Goal: Task Accomplishment & Management: Manage account settings

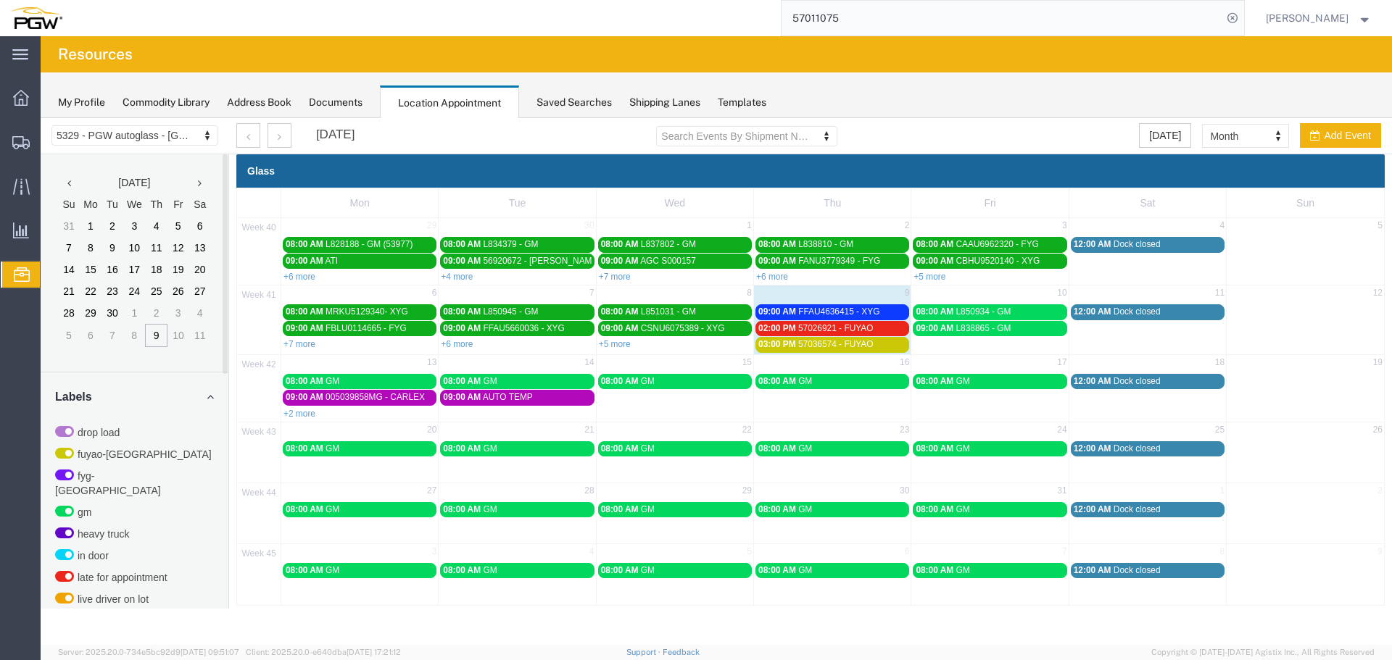
drag, startPoint x: 792, startPoint y: 315, endPoint x: 808, endPoint y: 310, distance: 16.5
click at [792, 315] on span "09:00 AM" at bounding box center [777, 312] width 38 height 10
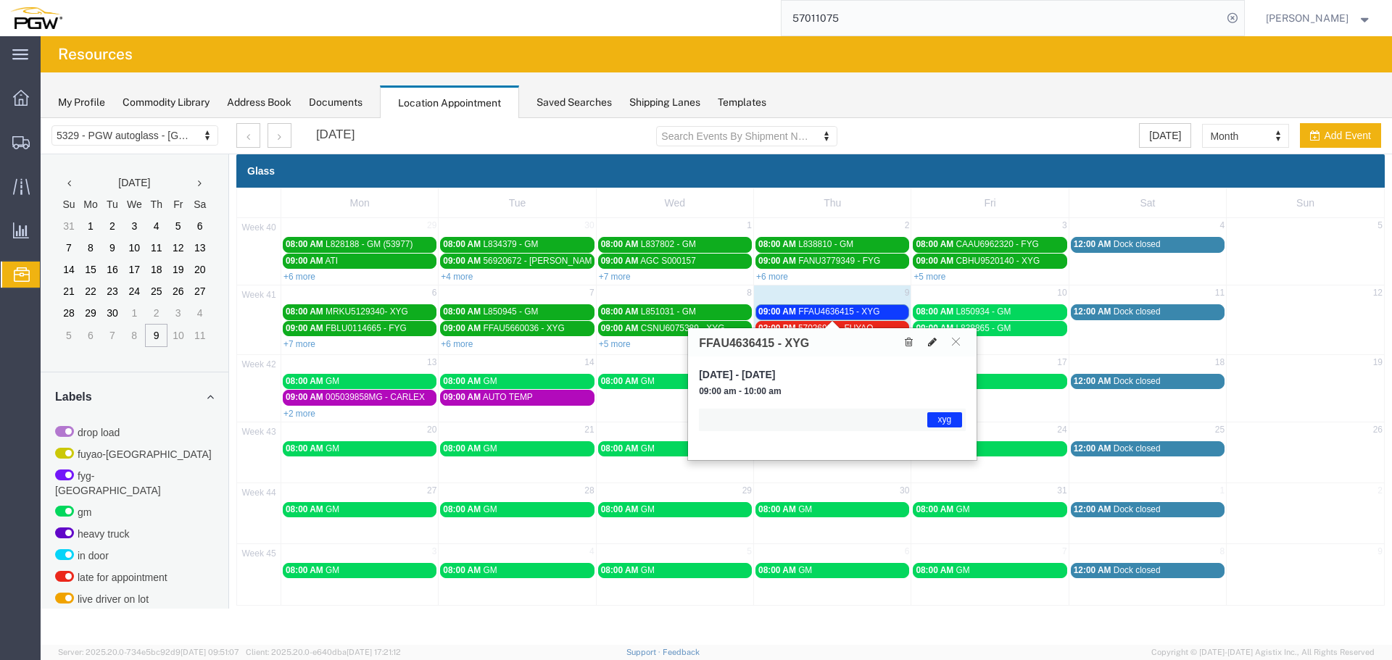
click at [934, 345] on icon at bounding box center [932, 342] width 9 height 10
select select "1"
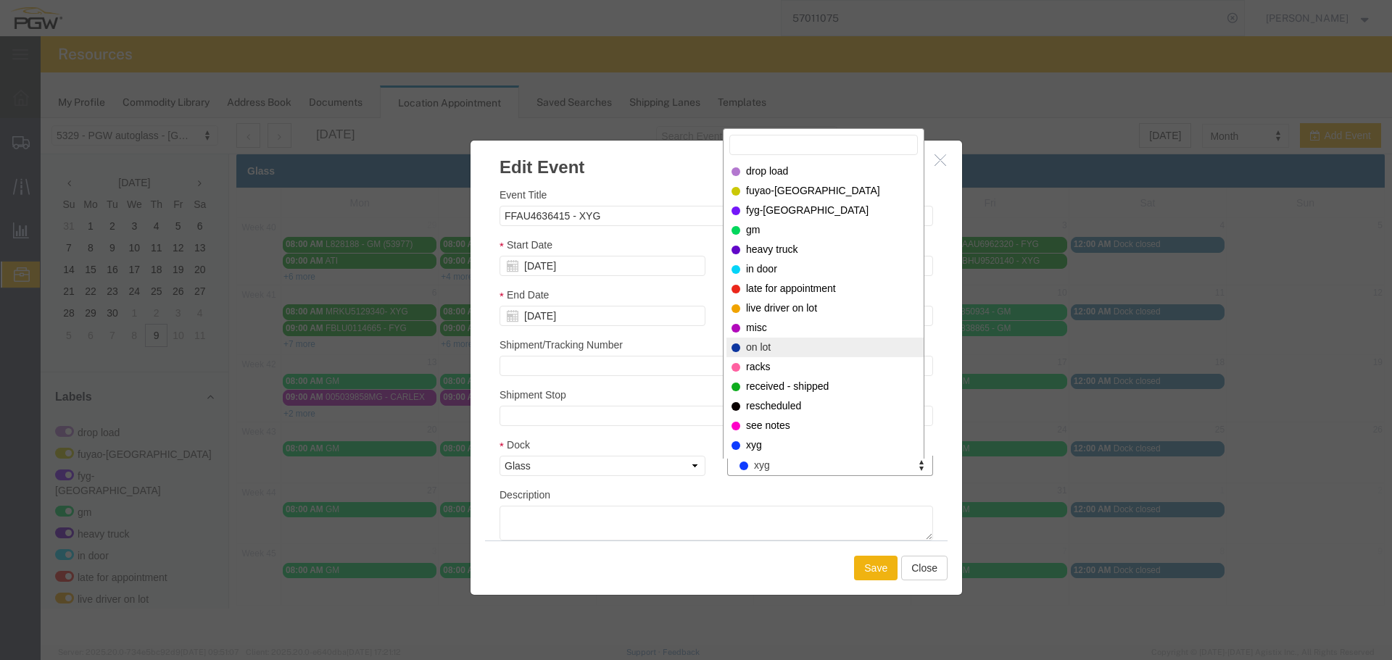
select select "300"
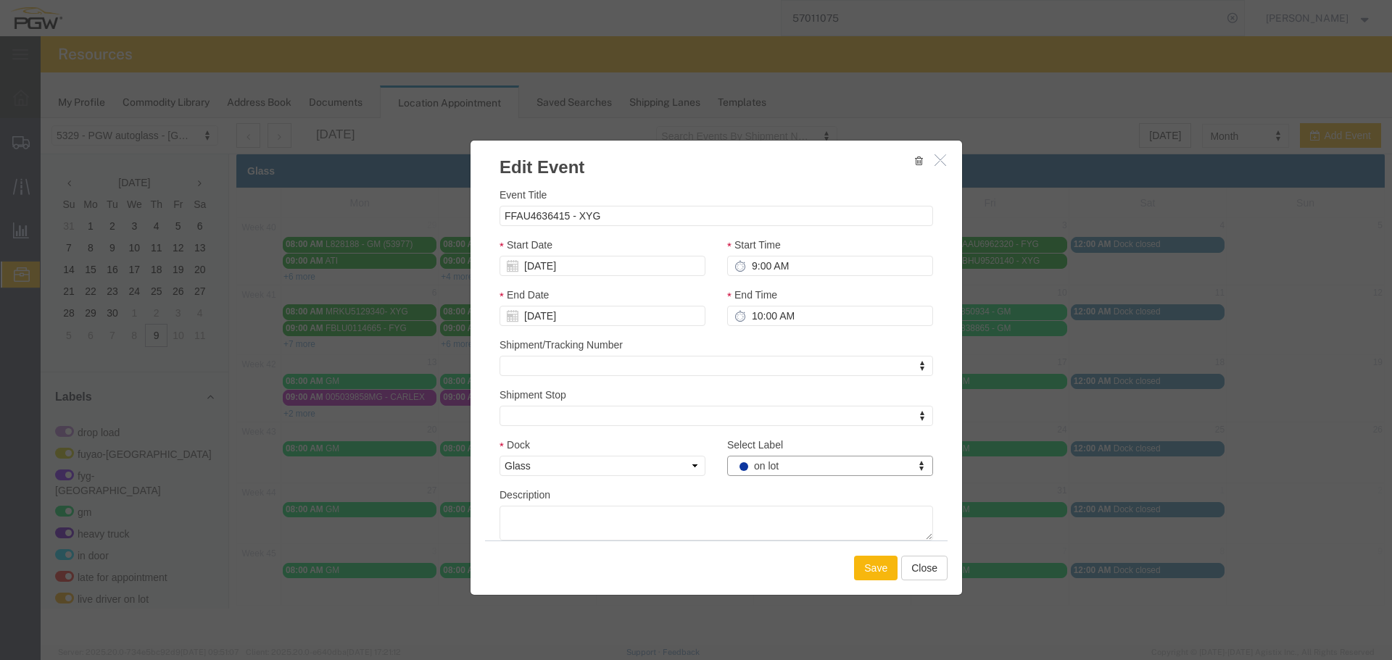
click at [867, 569] on button "Save" at bounding box center [875, 568] width 43 height 25
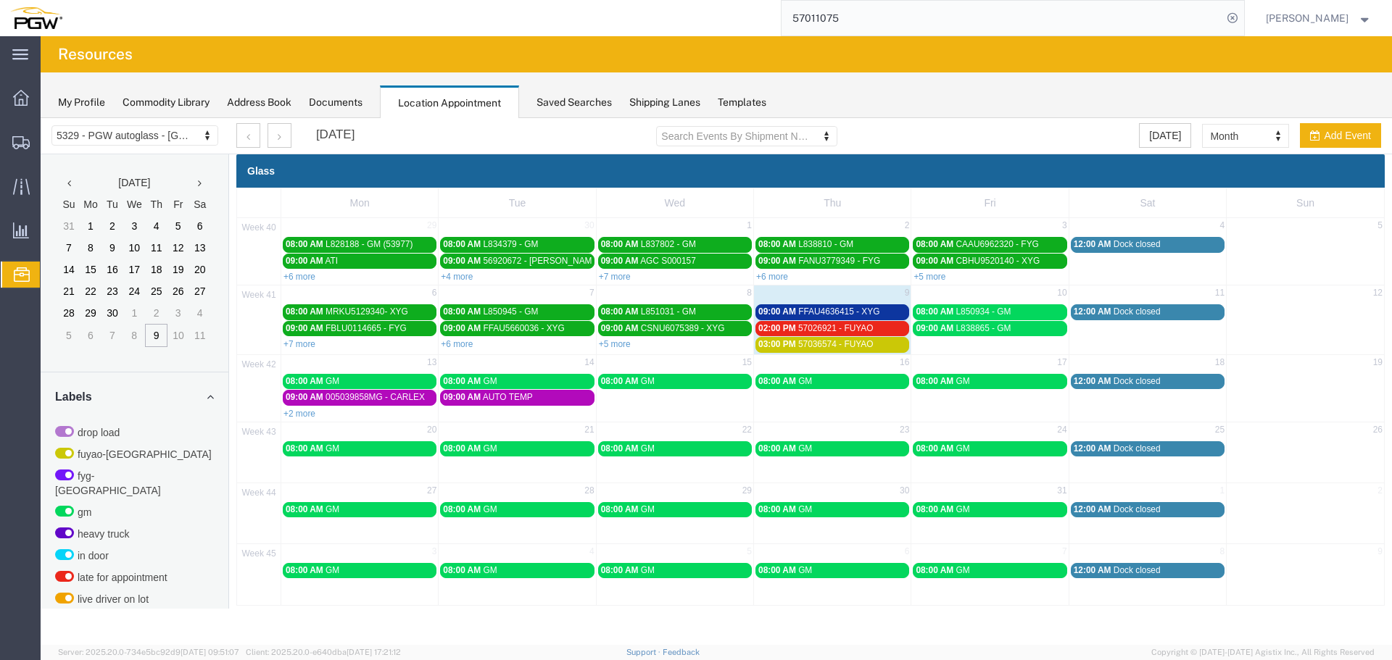
click at [866, 330] on span "57026921 - FUYAO" at bounding box center [835, 328] width 75 height 10
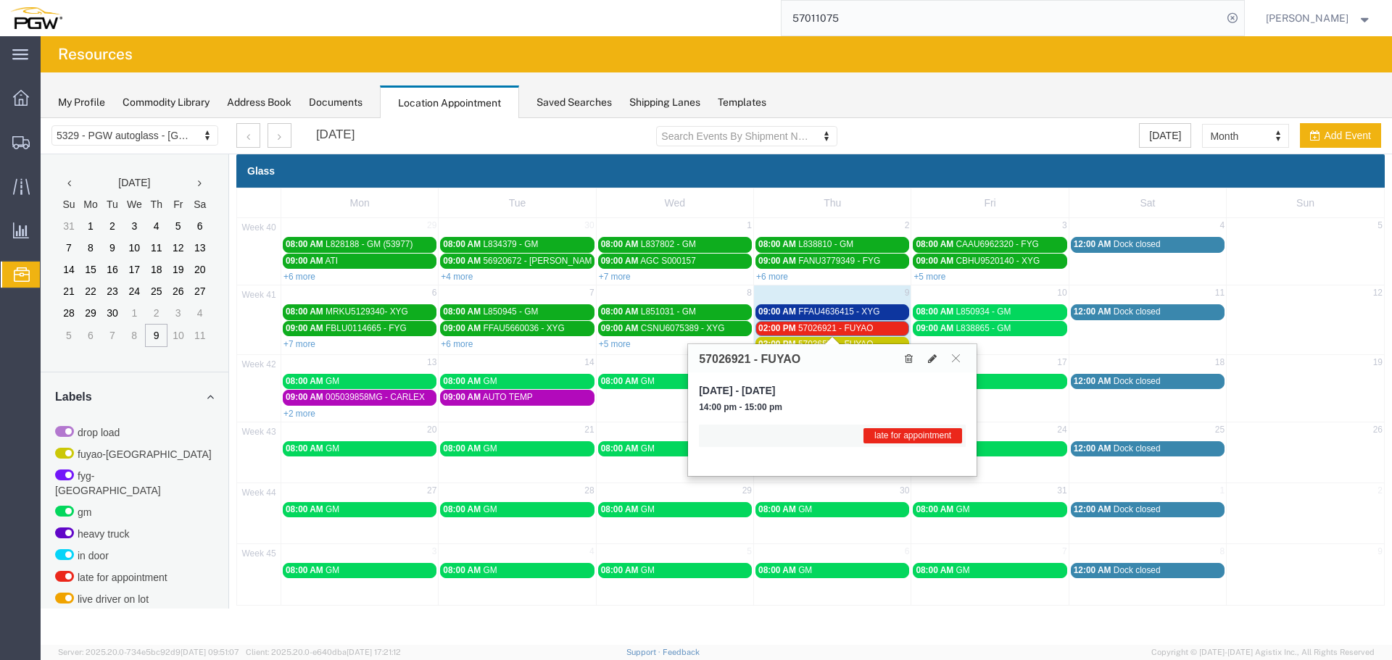
click at [866, 330] on span "57026921 - FUYAO" at bounding box center [835, 328] width 75 height 10
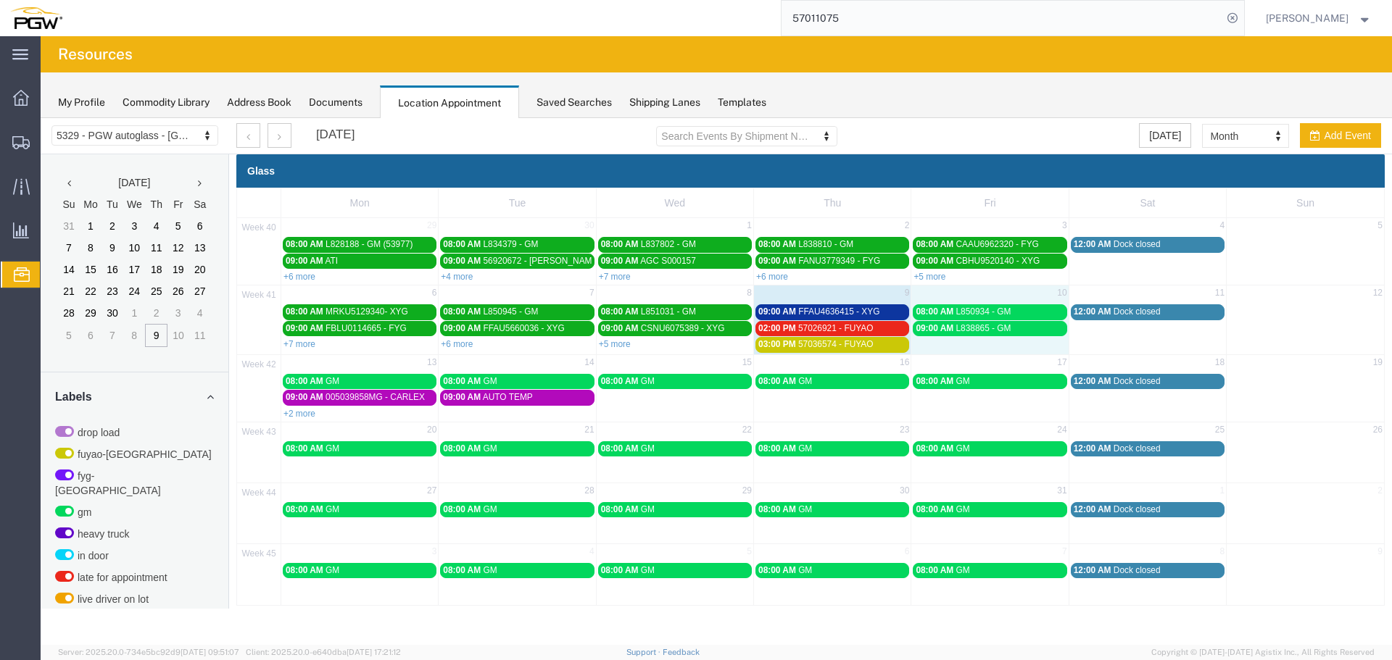
click at [1021, 349] on td "09:00 AM L838865 - GM" at bounding box center [989, 336] width 157 height 33
select select "1"
select select
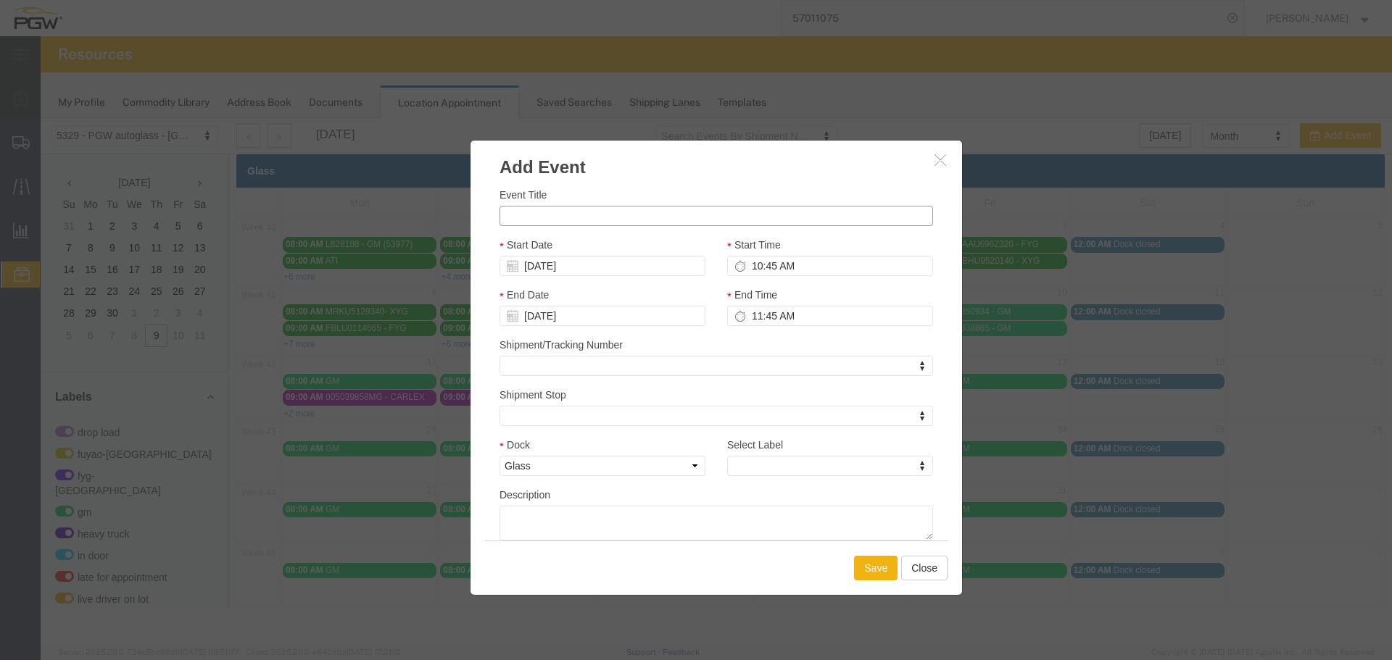
click at [736, 214] on input "Event Title" at bounding box center [716, 216] width 434 height 20
paste input "L848609"
type input "L848609 - GM"
click at [752, 270] on input "10:45 AM" at bounding box center [830, 266] width 206 height 20
type input "10:00 AM"
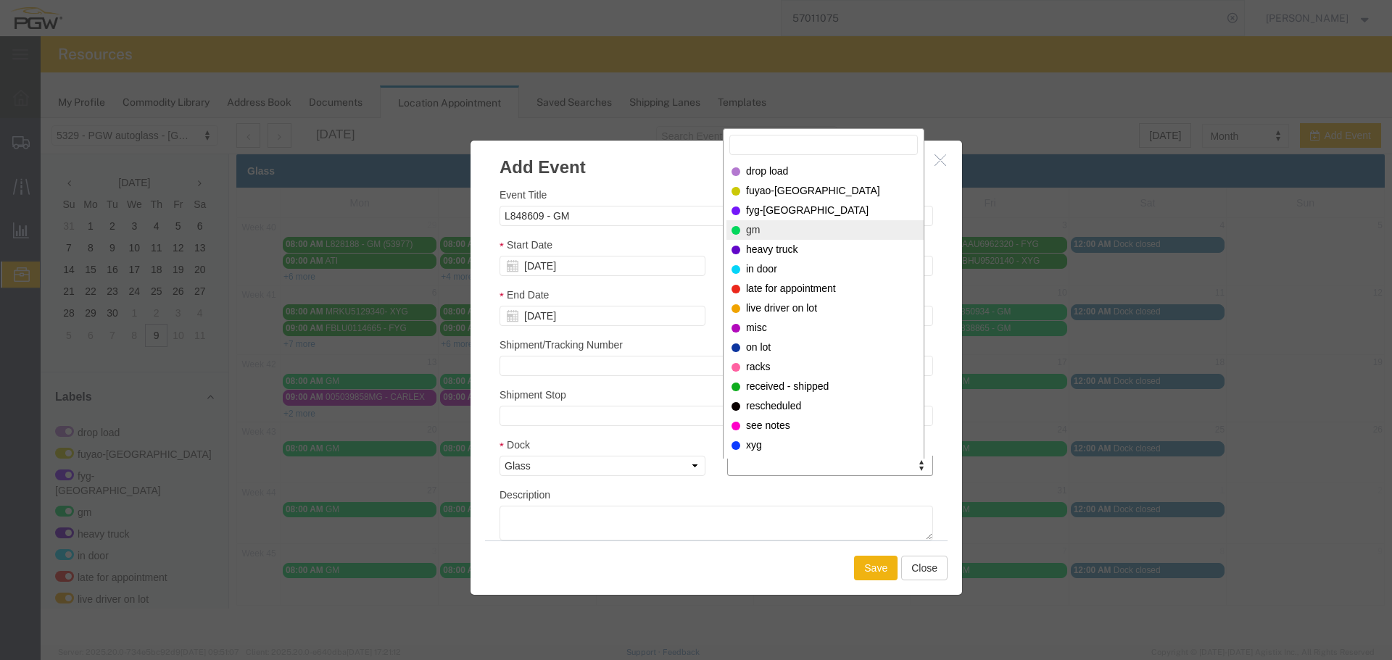
select select "340"
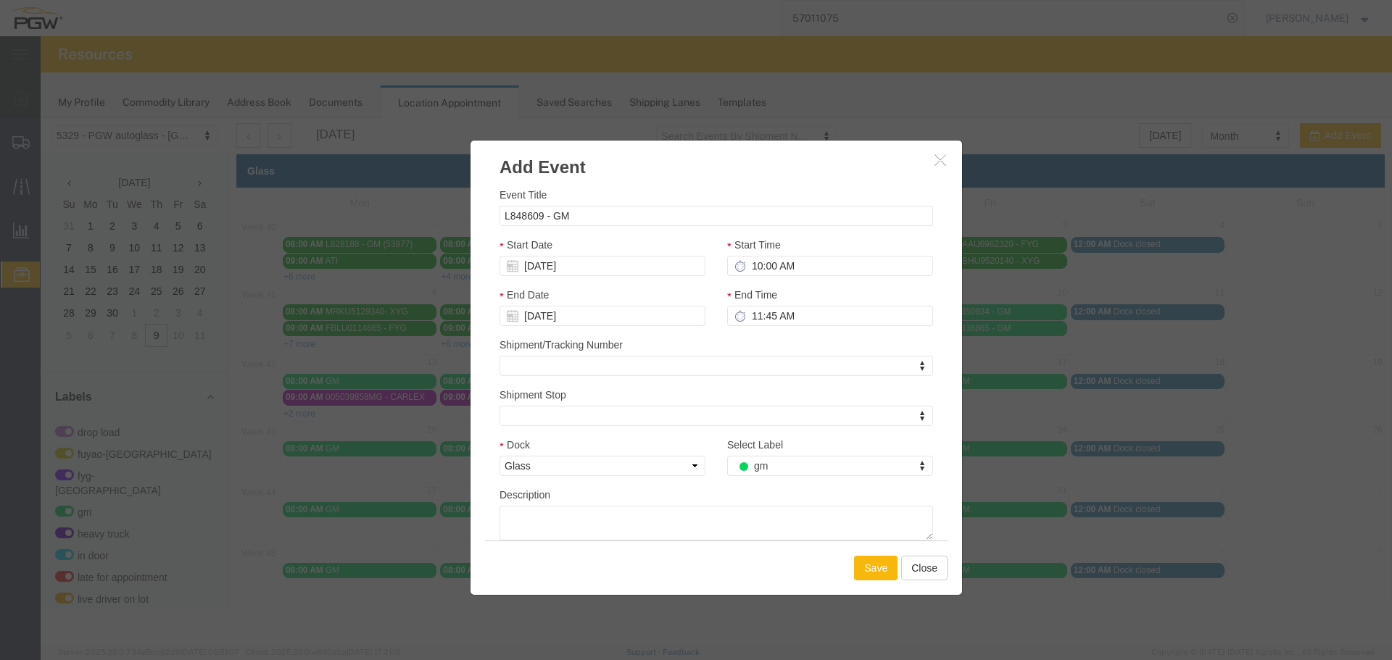
click at [884, 559] on button "Save" at bounding box center [875, 568] width 43 height 25
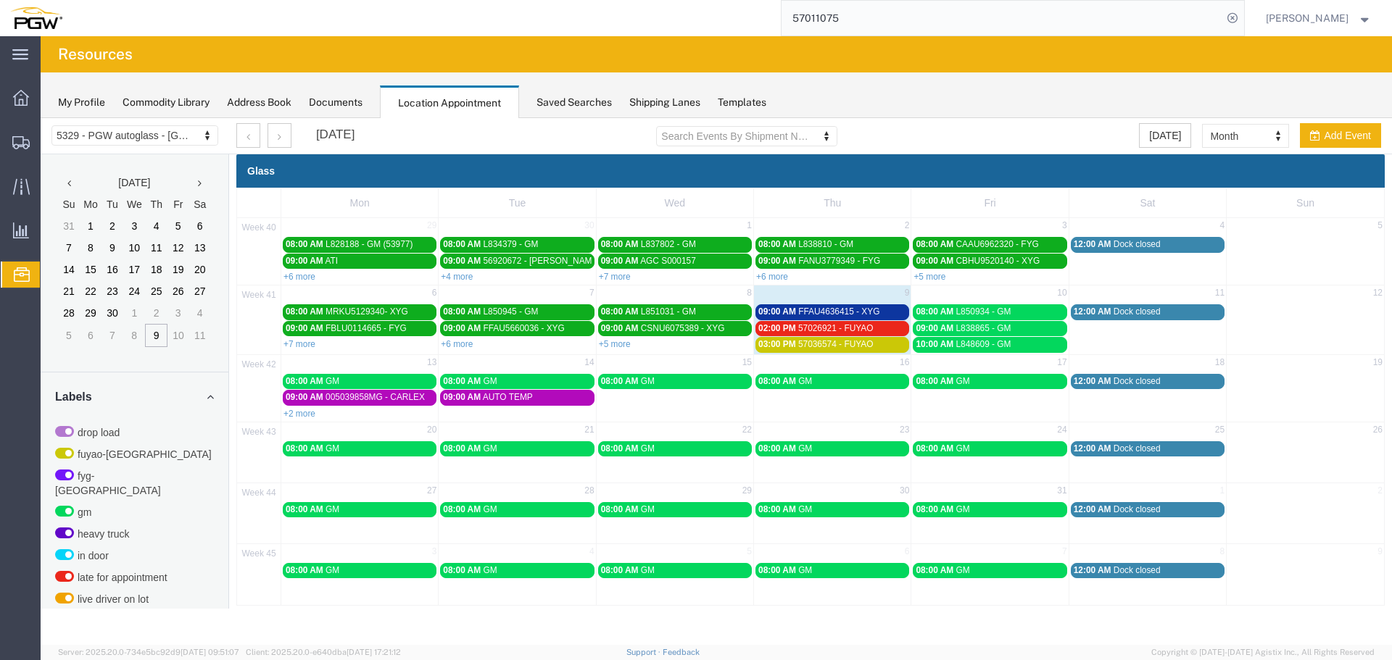
click at [973, 297] on td "10" at bounding box center [989, 295] width 157 height 18
select select "1"
select select
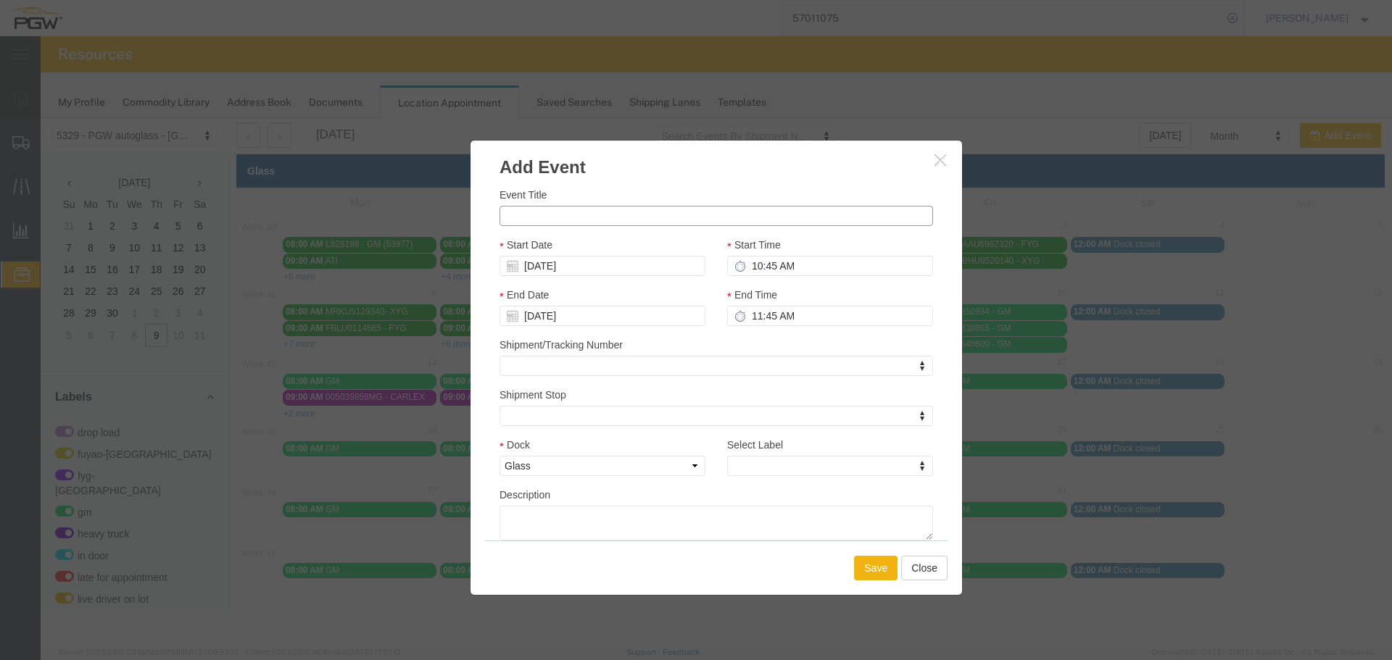
click at [734, 221] on input "Event Title" at bounding box center [716, 216] width 434 height 20
paste input "L848610"
type input "L848610 - GM"
click at [757, 270] on input "10:45 AM" at bounding box center [830, 266] width 206 height 20
type input "11:00 AM"
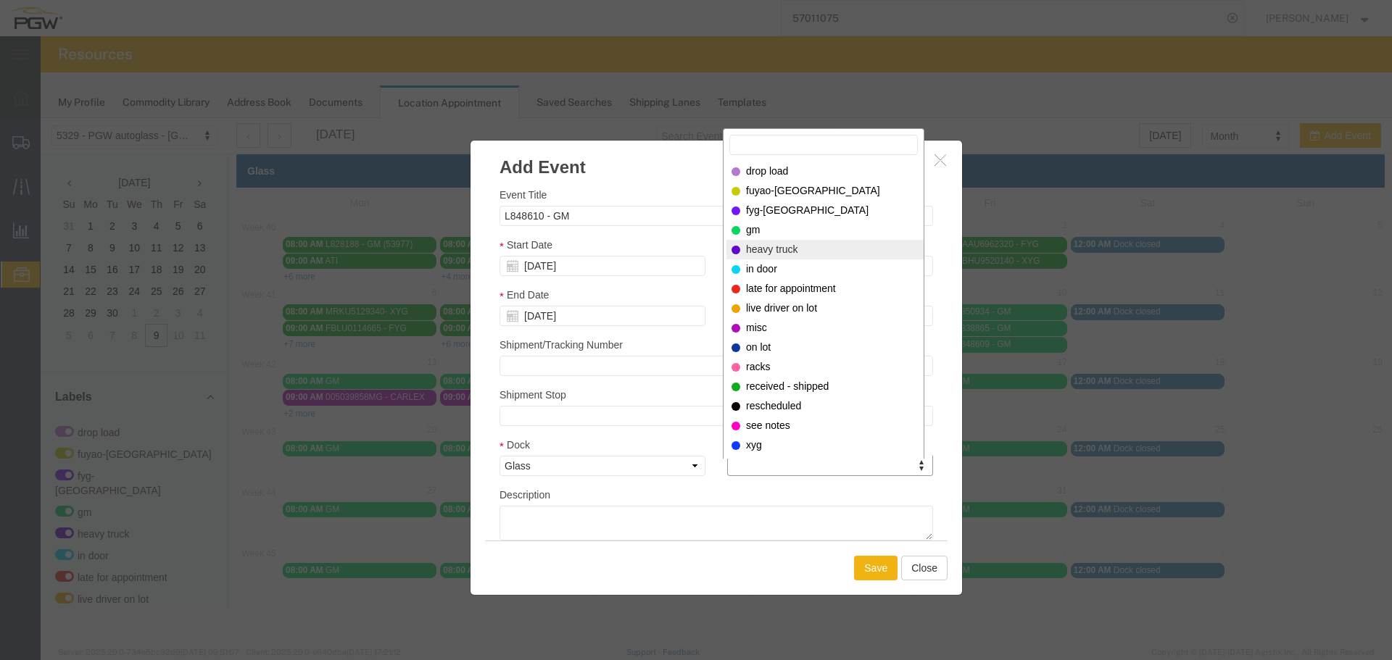
select select "340"
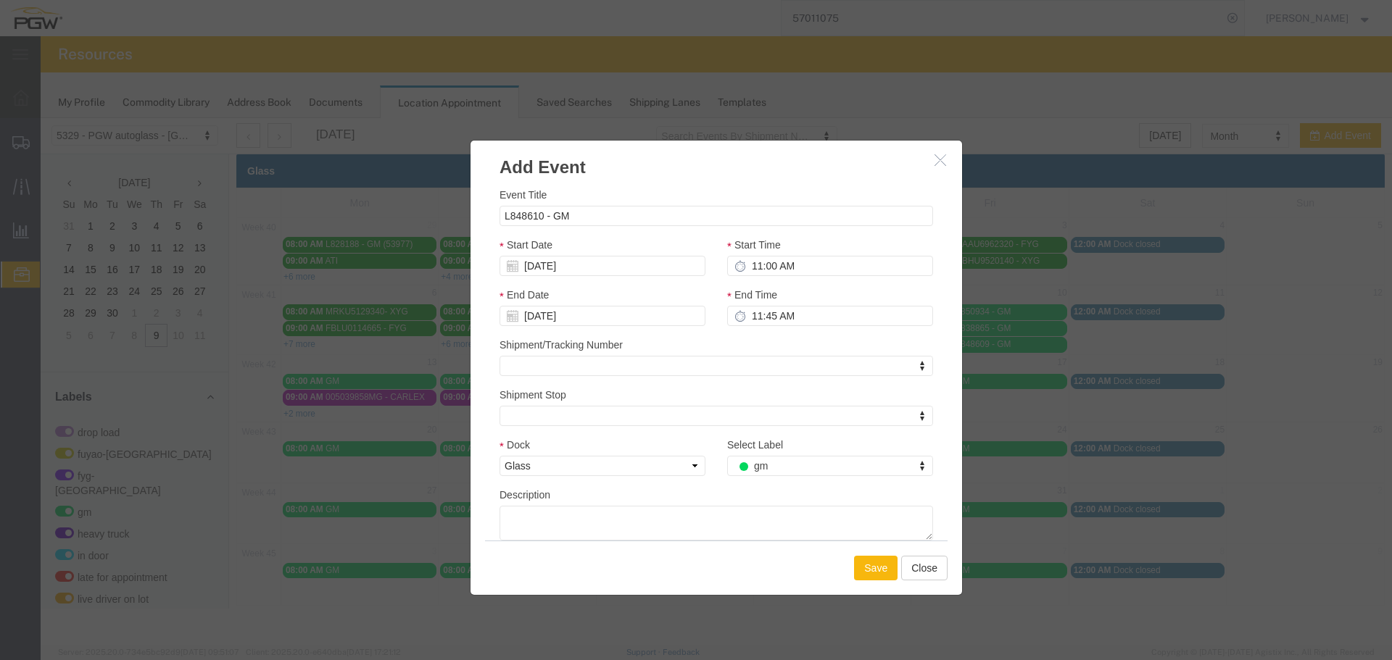
click at [862, 570] on button "Save" at bounding box center [875, 568] width 43 height 25
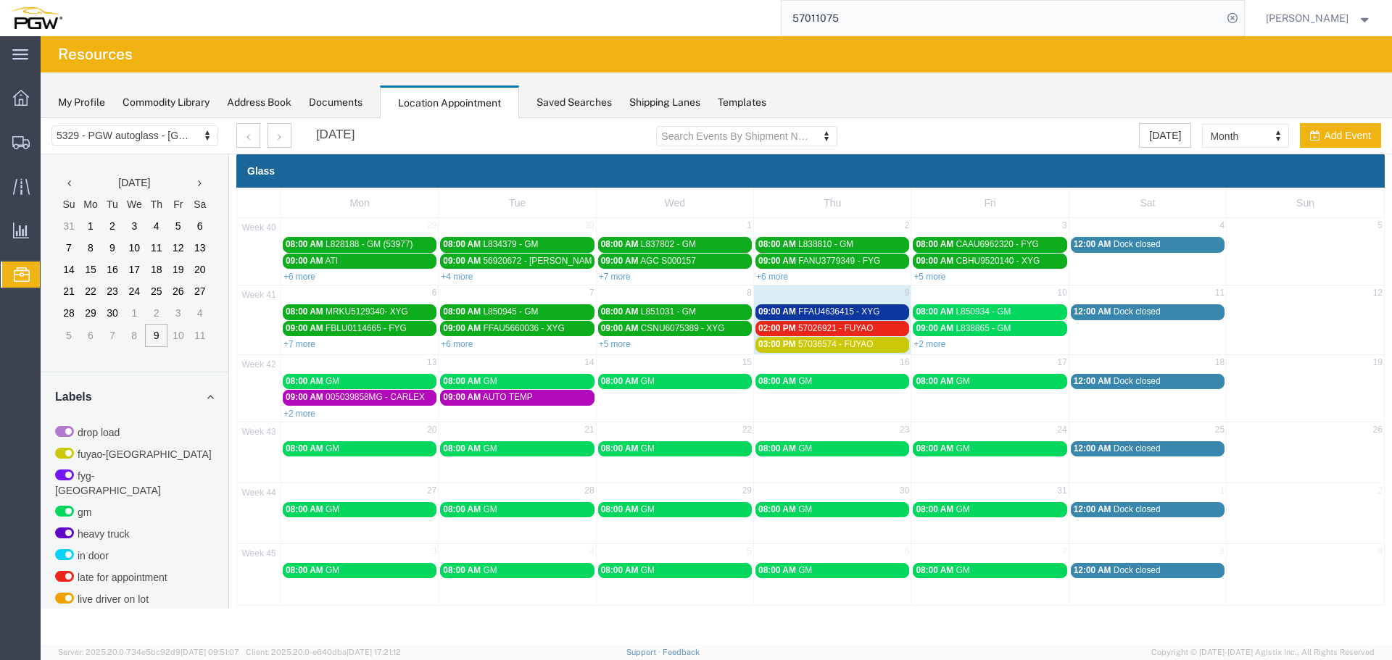
click at [1167, 51] on agx-page-header "Resources" at bounding box center [716, 54] width 1351 height 36
click at [1241, 20] on icon at bounding box center [1232, 18] width 20 height 20
click at [846, 328] on span "57026921 - FUYAO" at bounding box center [835, 328] width 75 height 10
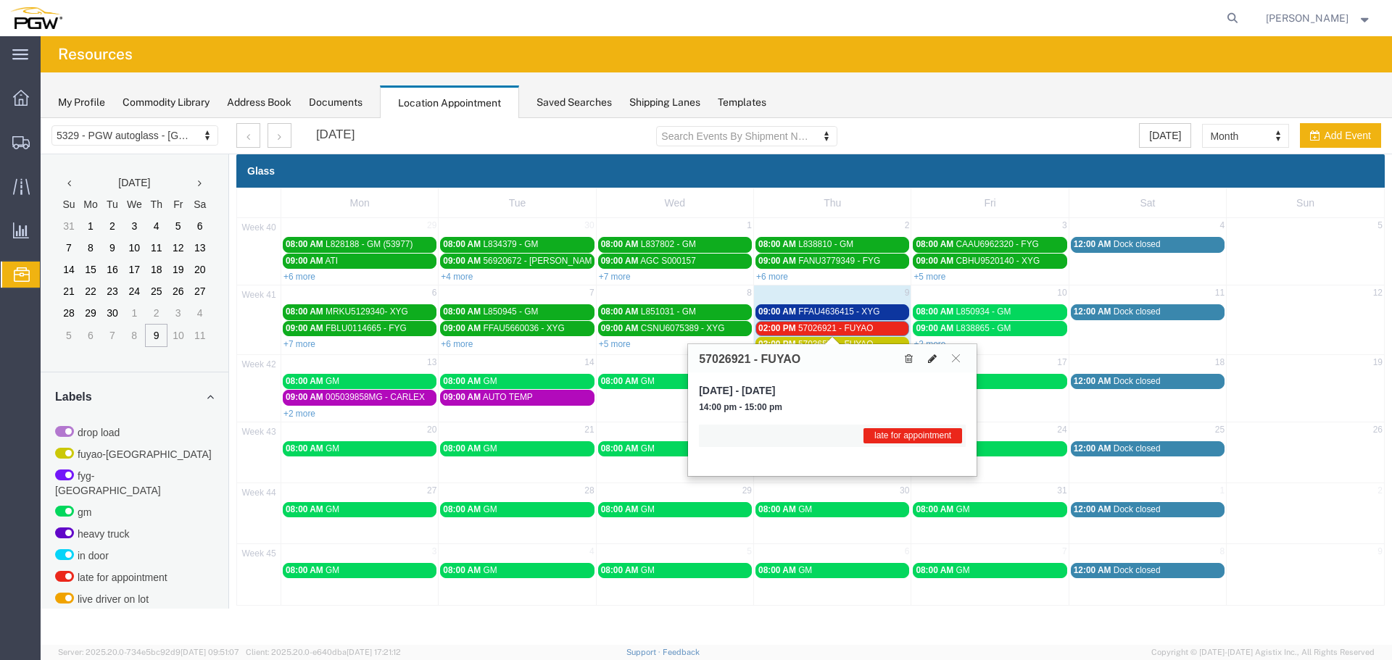
click at [929, 359] on icon at bounding box center [932, 359] width 9 height 10
select select "1"
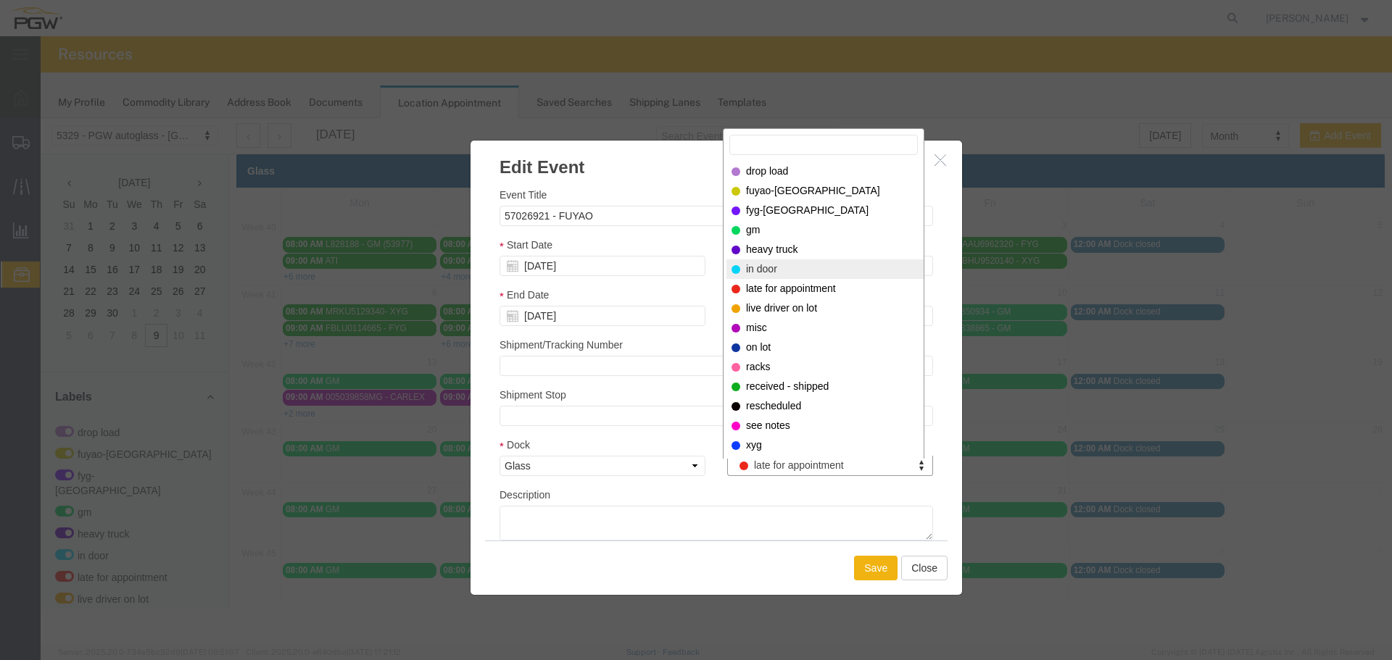
select select "220"
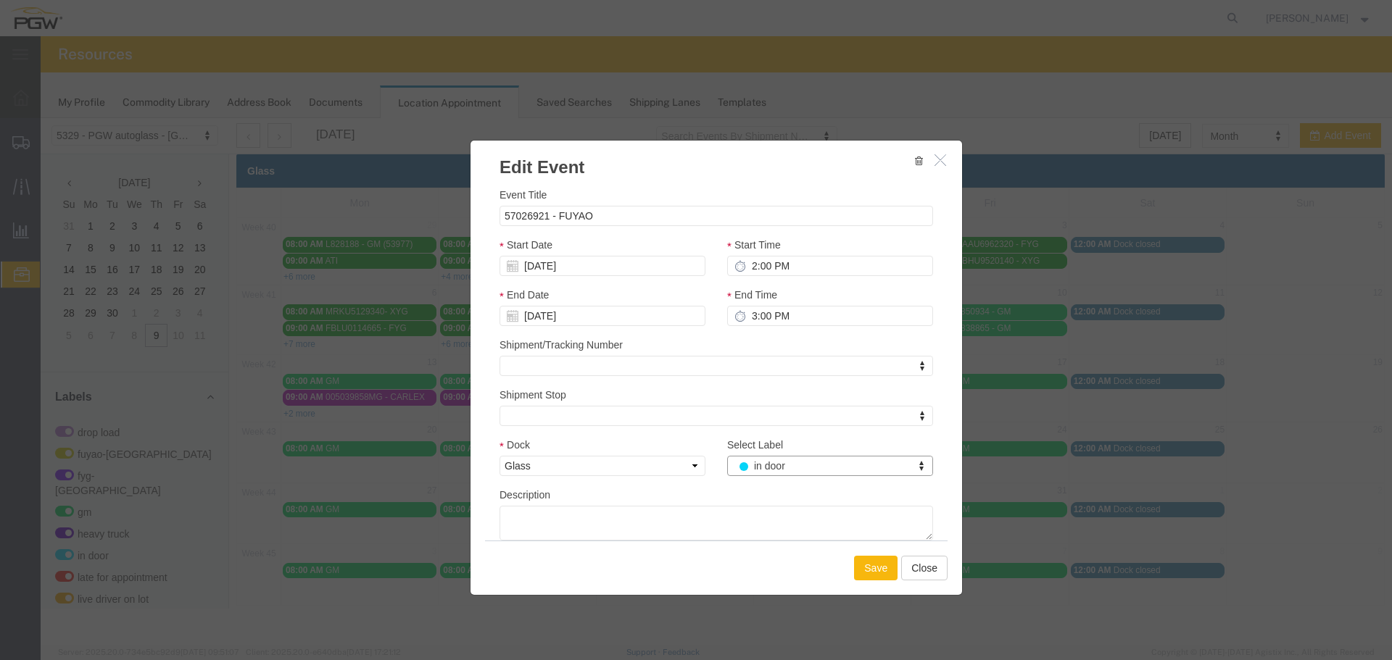
click at [876, 572] on button "Save" at bounding box center [875, 568] width 43 height 25
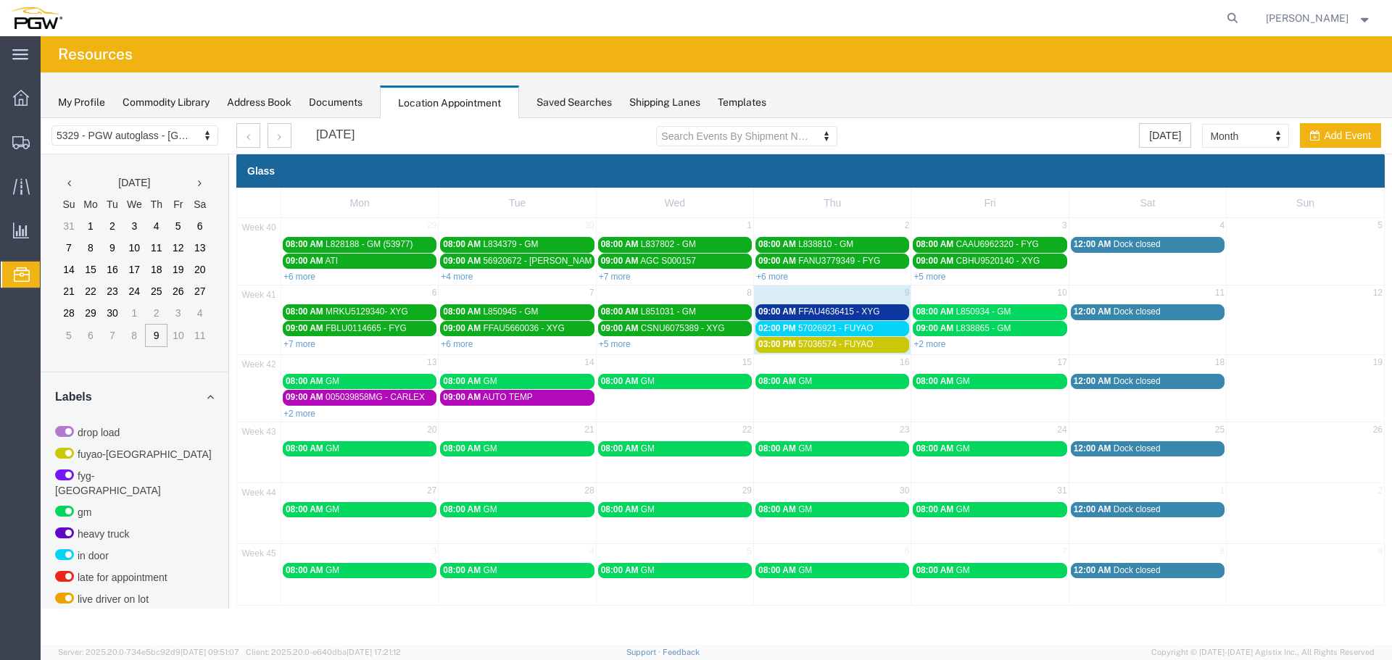
click at [828, 310] on span "FFAU4636415 - XYG" at bounding box center [838, 312] width 81 height 10
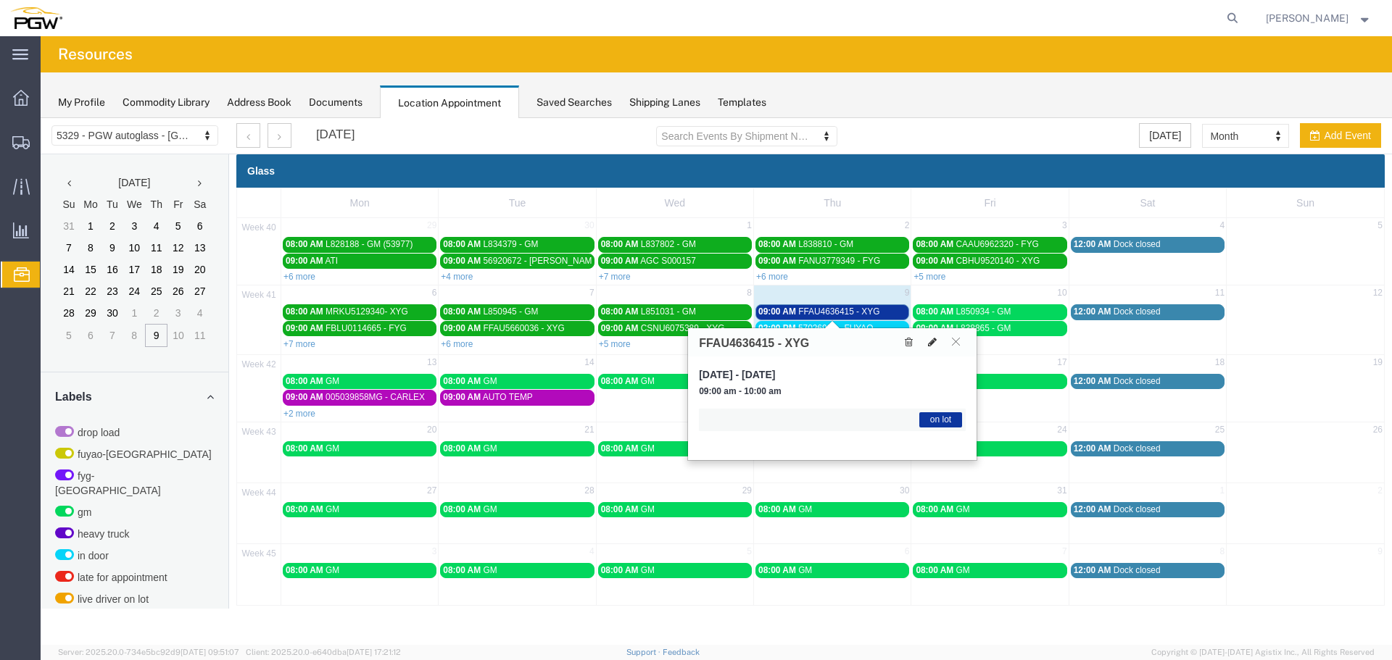
click at [937, 345] on button at bounding box center [932, 342] width 20 height 15
select select "1"
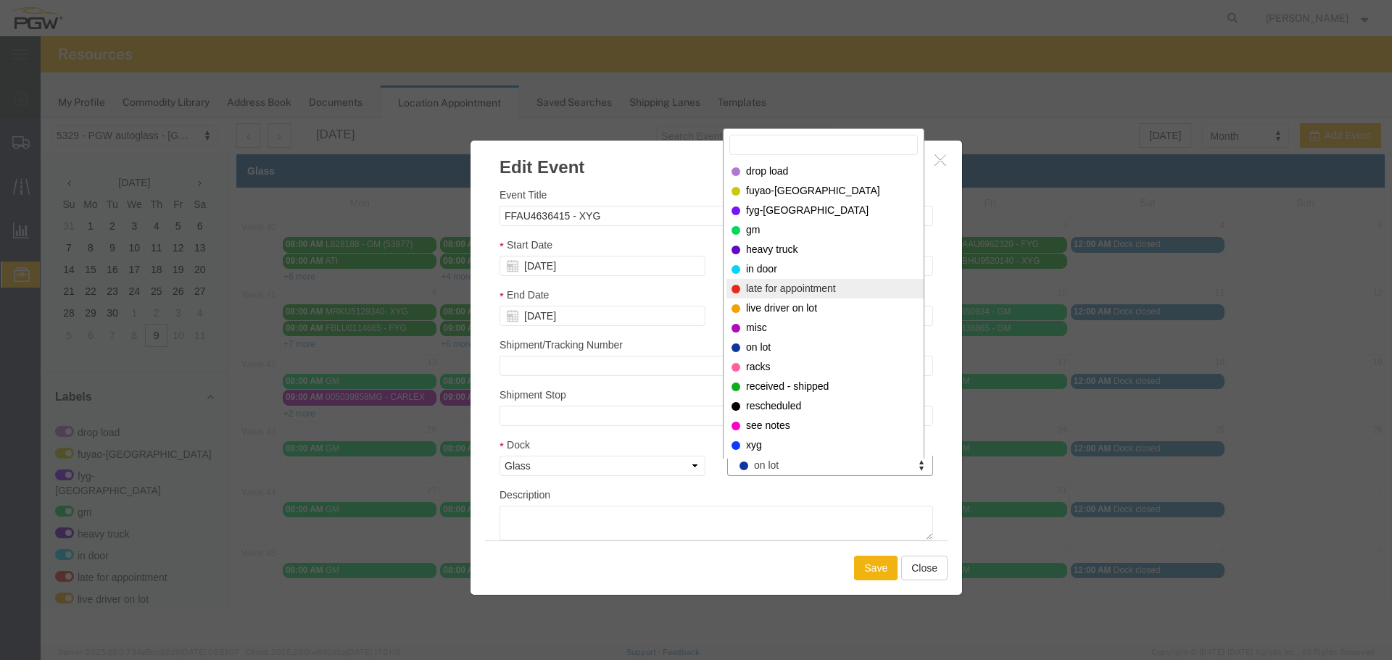
select select "260"
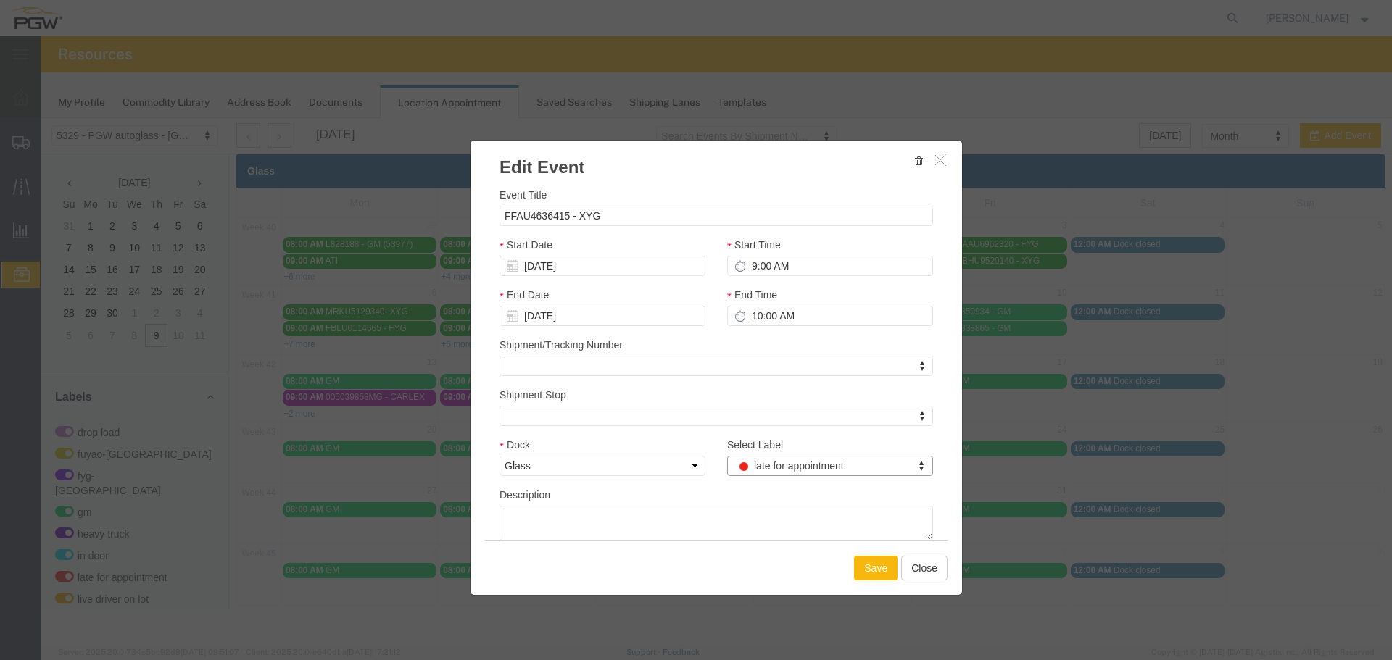
click at [866, 560] on button "Save" at bounding box center [875, 568] width 43 height 25
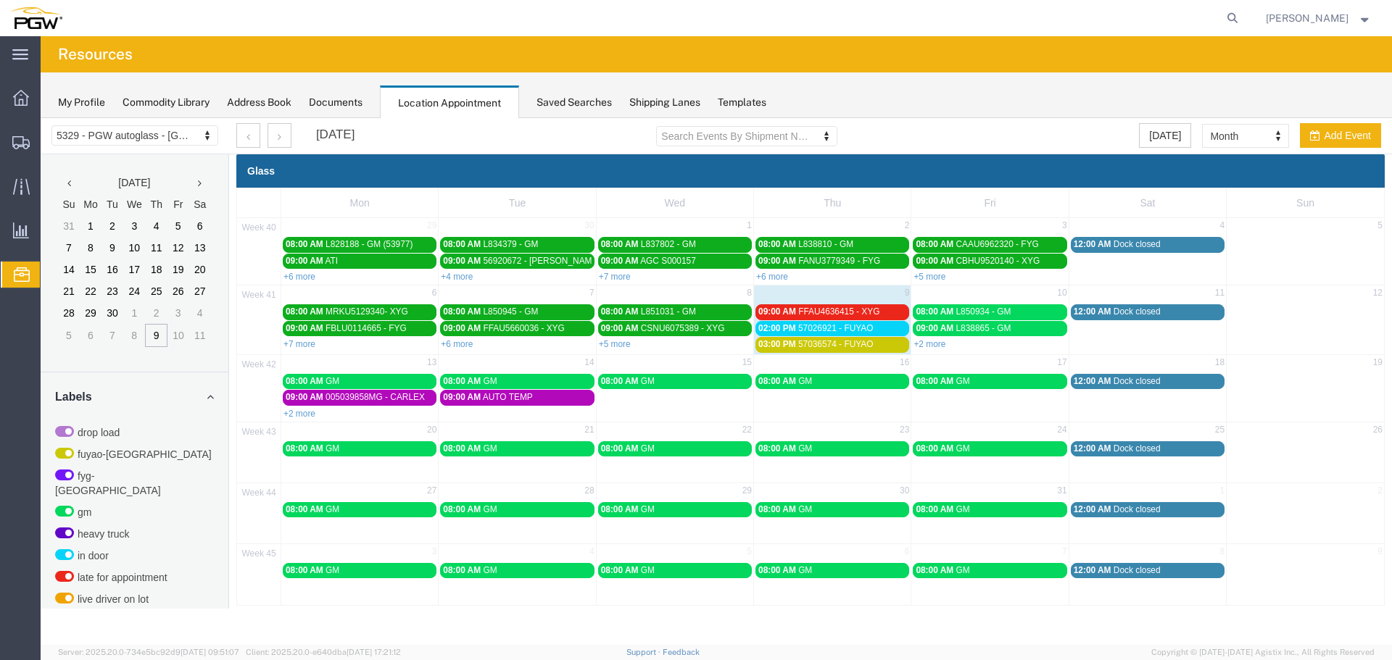
click at [940, 350] on div "+2 more" at bounding box center [989, 343] width 157 height 14
select select "1"
select select
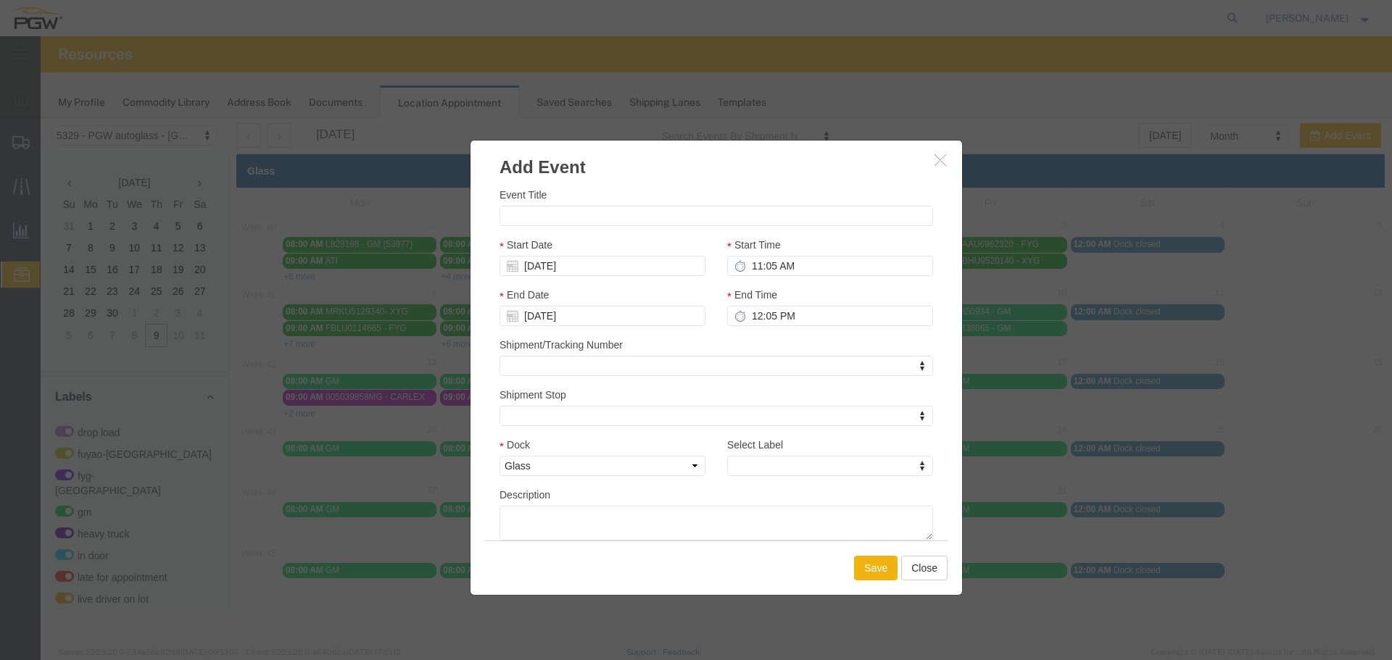
click at [939, 162] on icon "button" at bounding box center [940, 160] width 12 height 12
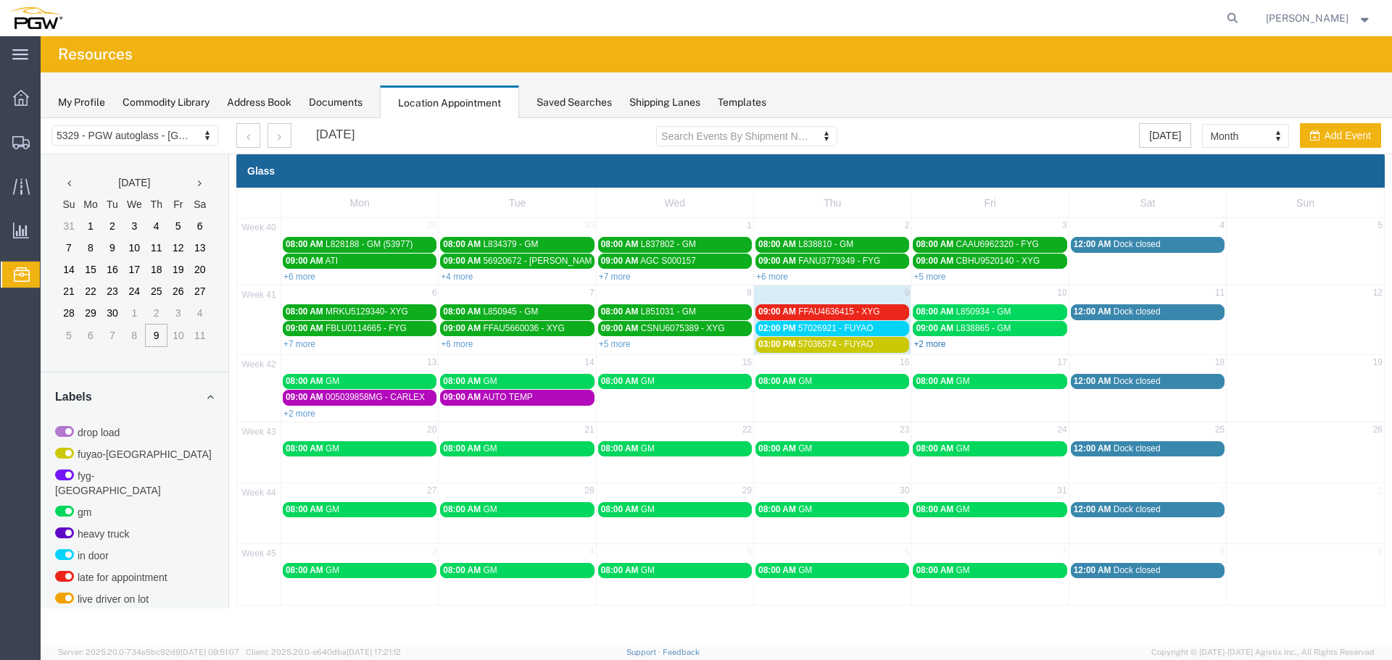
click at [934, 347] on link "+2 more" at bounding box center [929, 344] width 32 height 10
